Goal: Task Accomplishment & Management: Manage account settings

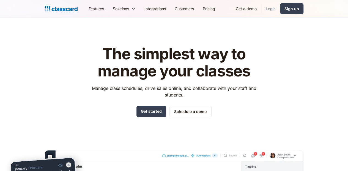
click at [280, 8] on link "Login" at bounding box center [270, 8] width 19 height 12
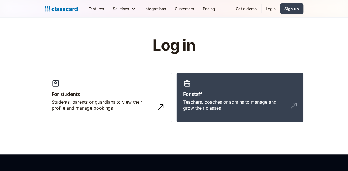
click at [226, 100] on div "Teachers, coaches or admins to manage and grow their classes" at bounding box center [234, 105] width 102 height 12
